Goal: Find specific page/section: Find specific page/section

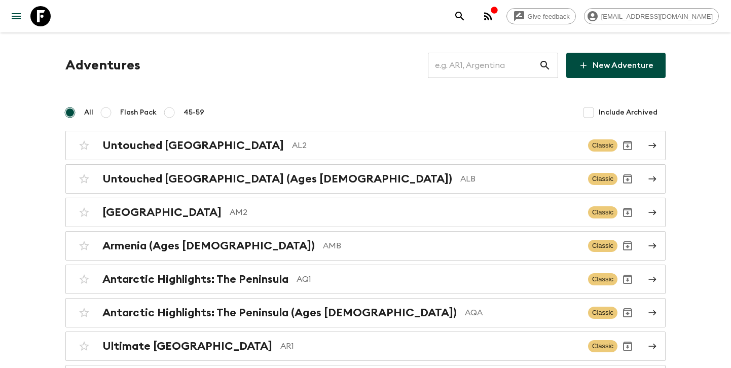
click at [465, 62] on input "text" at bounding box center [483, 65] width 111 height 28
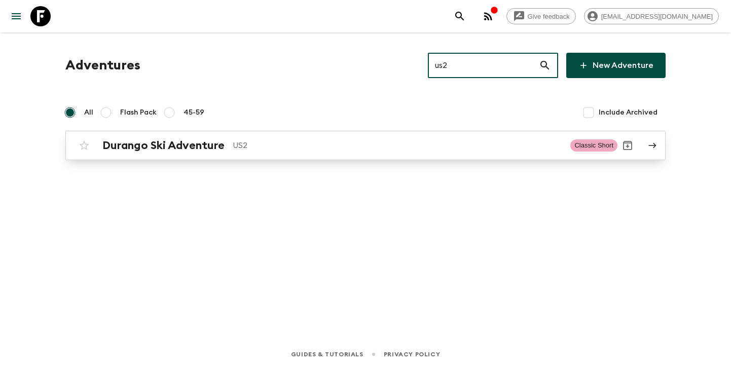
type input "us2"
click at [322, 136] on div "Durango Ski Adventure US2 Classic Short" at bounding box center [345, 145] width 543 height 20
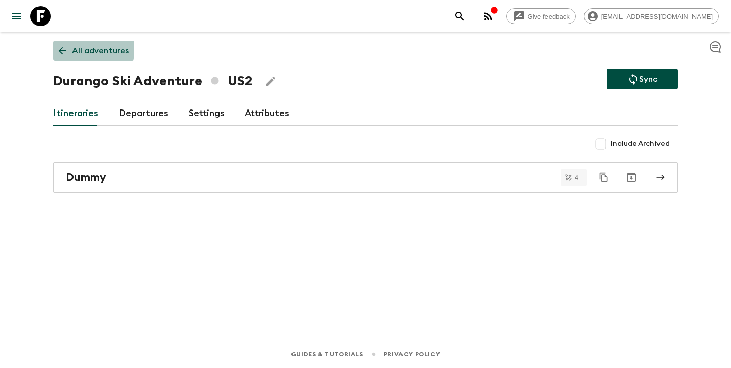
click at [70, 47] on link "All adventures" at bounding box center [93, 51] width 81 height 20
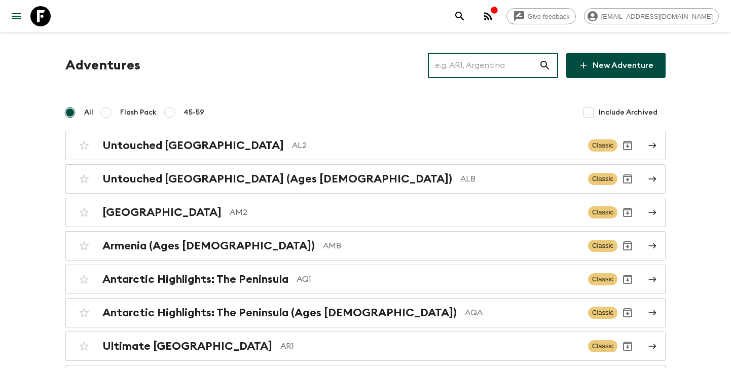
click at [459, 61] on input "text" at bounding box center [483, 65] width 111 height 28
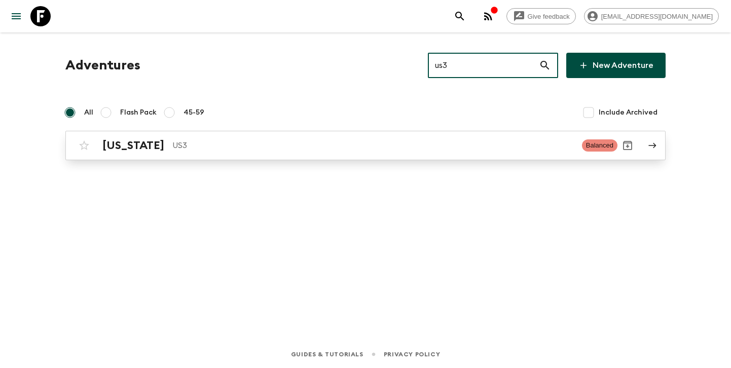
type input "us3"
click at [251, 150] on p "US3" at bounding box center [372, 145] width 401 height 12
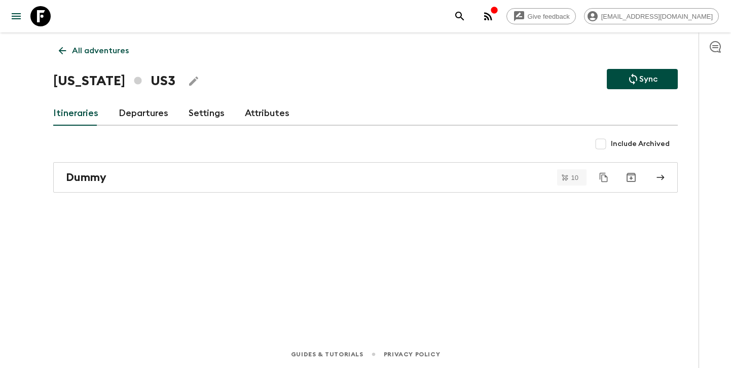
click at [87, 44] on link "All adventures" at bounding box center [93, 51] width 81 height 20
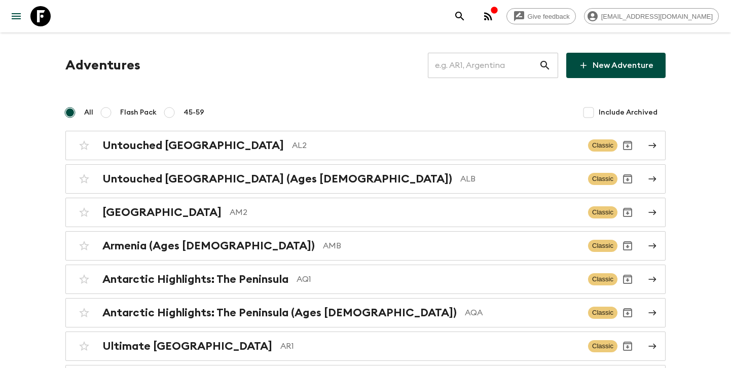
click at [472, 68] on input "text" at bounding box center [483, 65] width 111 height 28
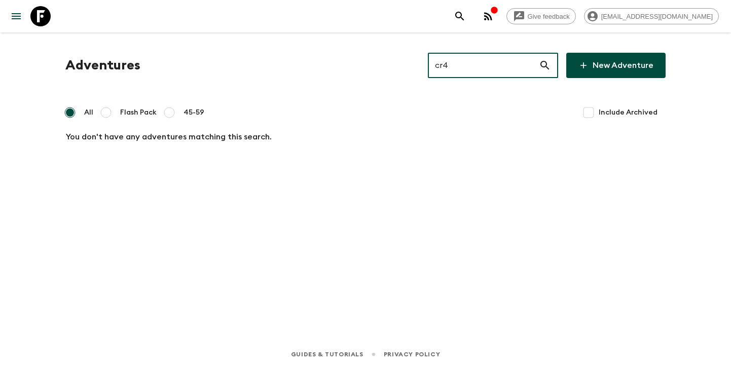
type input "cr4"
